Goal: Task Accomplishment & Management: Manage account settings

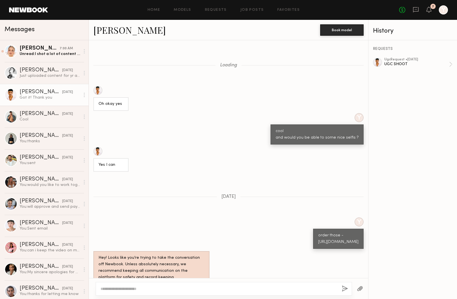
scroll to position [145, 0]
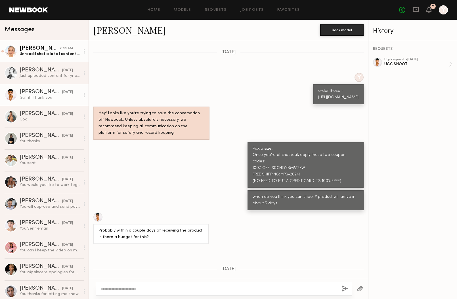
click at [49, 49] on div "[PERSON_NAME]" at bounding box center [40, 49] width 40 height 6
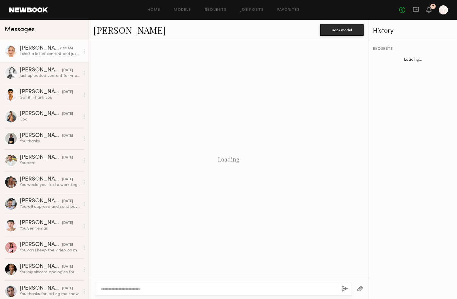
scroll to position [421, 0]
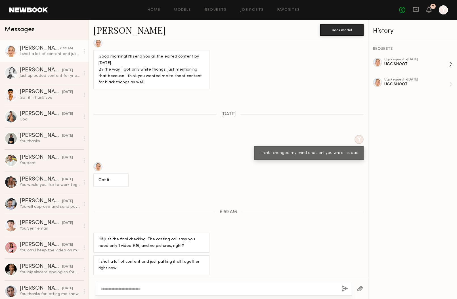
click at [394, 63] on div "UGC SHOOT" at bounding box center [416, 64] width 65 height 5
click at [393, 81] on div "ugc Request • 08/27/2025" at bounding box center [416, 80] width 65 height 4
click at [62, 68] on div "09/07/2025" at bounding box center [67, 70] width 11 height 5
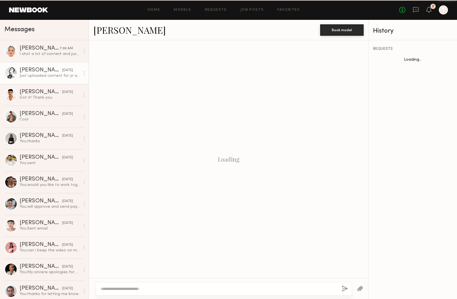
scroll to position [421, 0]
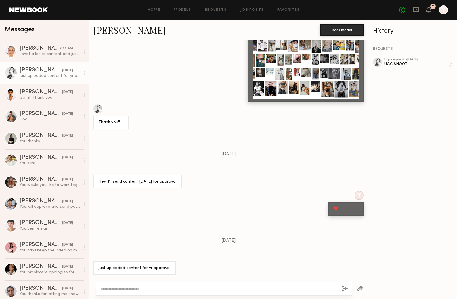
click at [407, 57] on div "REQUESTS ugc Request • 08/25/2025 UGC SHOOT" at bounding box center [412, 169] width 88 height 259
click at [400, 64] on div "UGC SHOOT" at bounding box center [416, 64] width 65 height 5
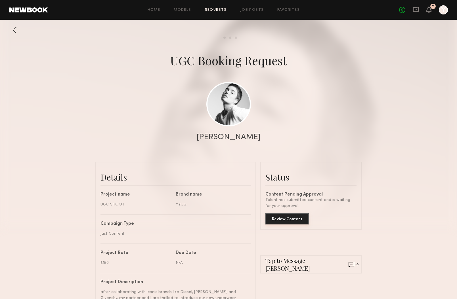
click at [293, 220] on button "Review Content" at bounding box center [286, 218] width 43 height 11
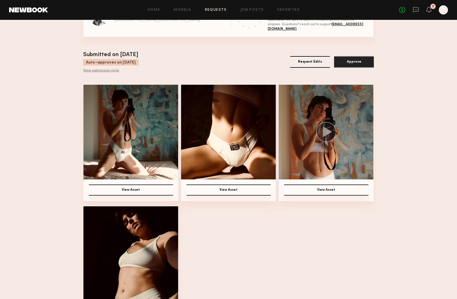
scroll to position [30, 0]
